Goal: Task Accomplishment & Management: Manage account settings

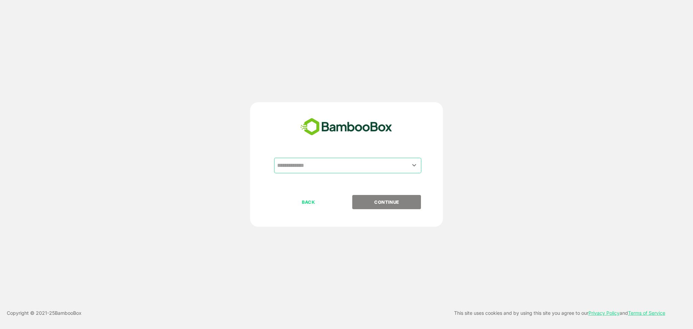
click at [355, 169] on input "text" at bounding box center [348, 165] width 145 height 13
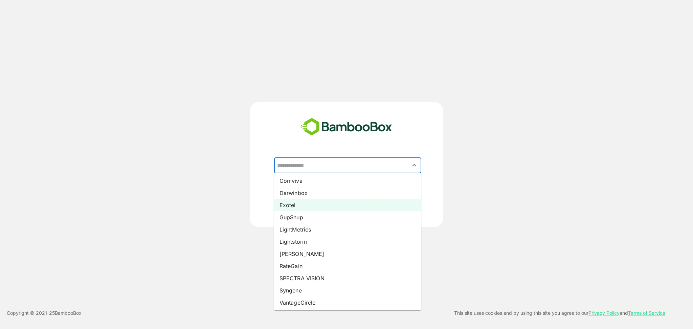
scroll to position [70, 0]
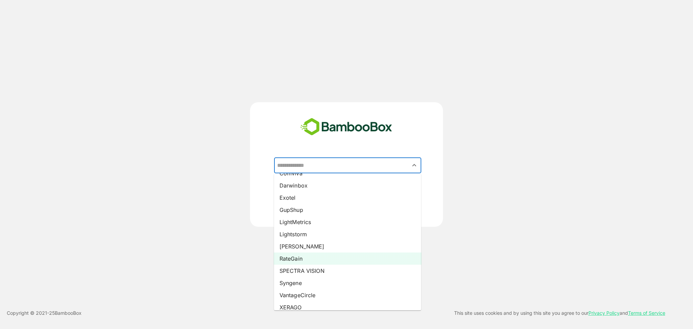
click at [310, 257] on li "RateGain" at bounding box center [347, 259] width 147 height 12
type input "********"
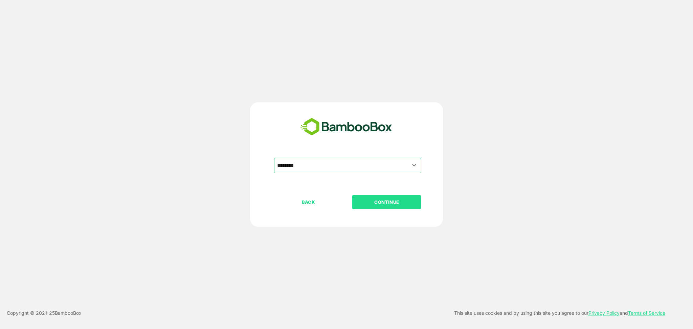
click at [380, 206] on button "CONTINUE" at bounding box center [386, 202] width 69 height 14
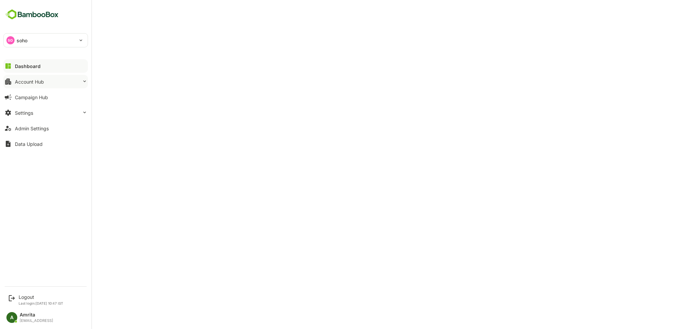
click at [28, 81] on div "Account Hub" at bounding box center [29, 82] width 29 height 6
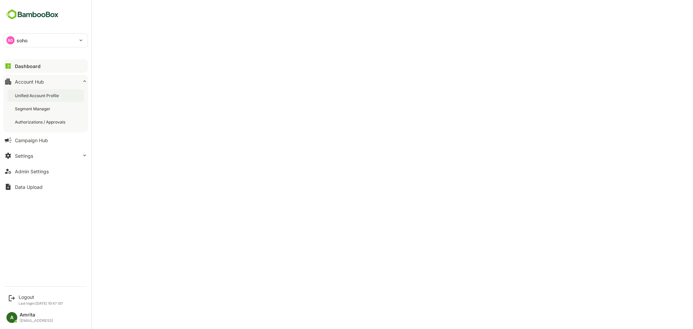
click at [42, 93] on div "Unified Account Profile" at bounding box center [37, 96] width 45 height 6
click at [29, 175] on button "Admin Settings" at bounding box center [45, 172] width 85 height 14
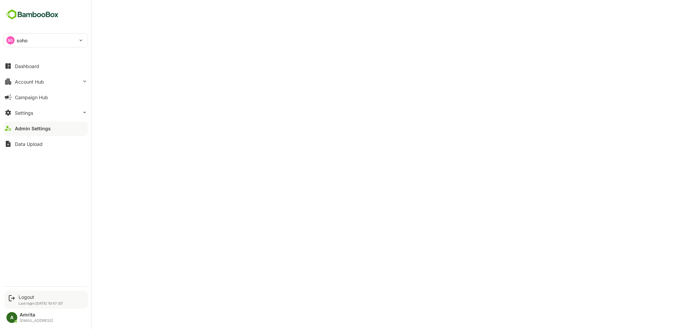
click at [23, 297] on div "Logout" at bounding box center [41, 297] width 45 height 6
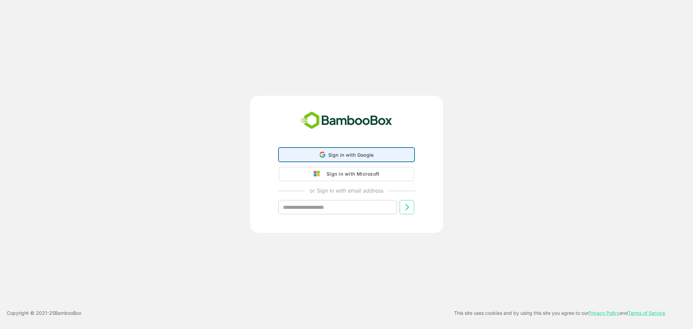
click at [361, 158] on div "Sign in with Google Sign in with Google. Opens in new tab" at bounding box center [346, 154] width 127 height 13
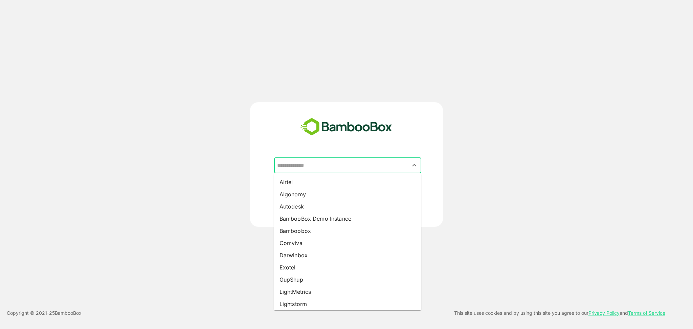
click at [313, 167] on input "text" at bounding box center [348, 165] width 145 height 13
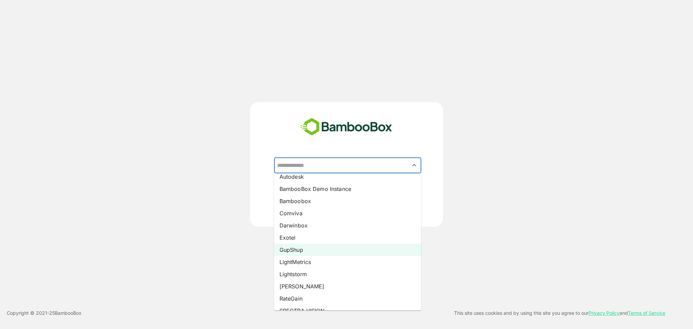
scroll to position [30, 0]
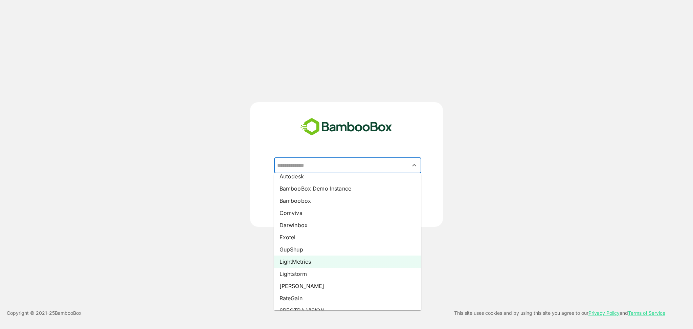
click at [303, 257] on li "LightMetrics" at bounding box center [347, 262] width 147 height 12
type input "**********"
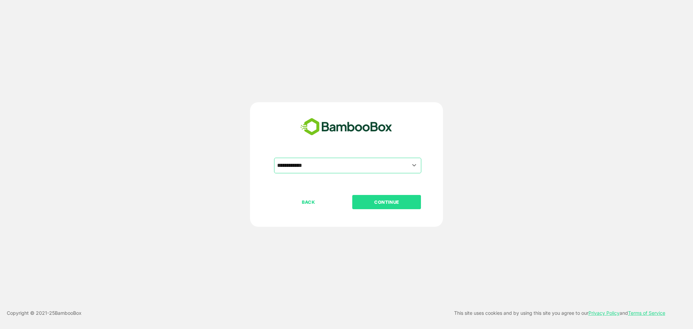
click at [386, 200] on p "CONTINUE" at bounding box center [387, 201] width 68 height 7
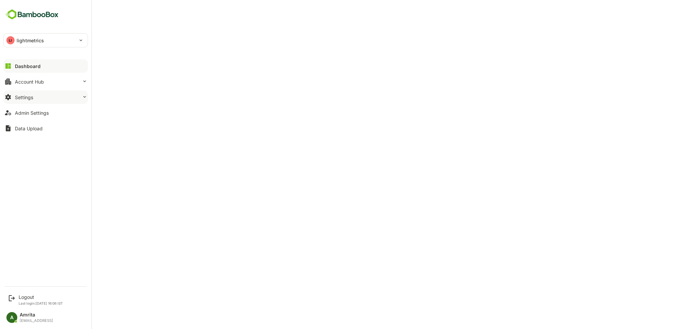
click at [31, 99] on div "Settings" at bounding box center [24, 97] width 18 height 6
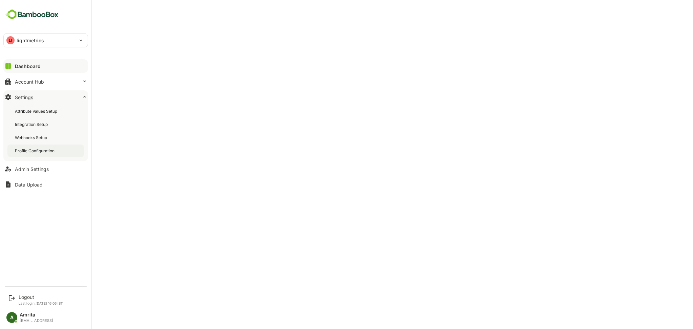
click at [42, 151] on div "Profile Configuration" at bounding box center [35, 151] width 41 height 6
click at [14, 83] on button "Account Hub" at bounding box center [45, 82] width 85 height 14
click at [34, 79] on div "Account Hub" at bounding box center [29, 82] width 29 height 6
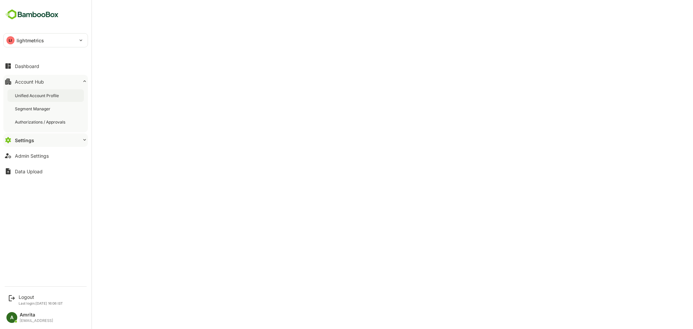
click at [35, 97] on div "Unified Account Profile" at bounding box center [37, 96] width 45 height 6
click at [23, 171] on div "Data Upload" at bounding box center [29, 172] width 28 height 6
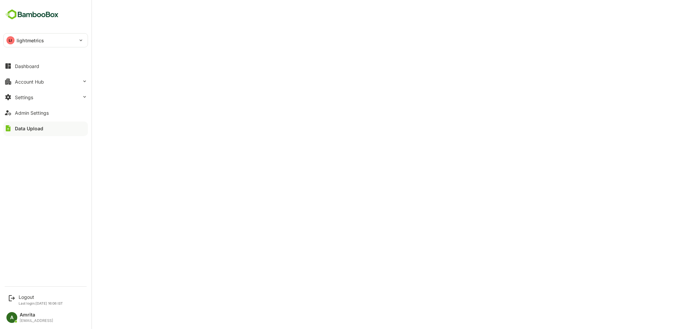
click at [26, 129] on div "Data Upload" at bounding box center [29, 129] width 28 height 6
